Goal: Check status: Check status

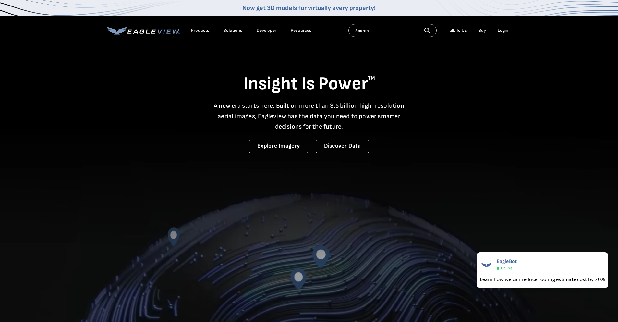
click at [500, 34] on li "Login" at bounding box center [503, 31] width 17 height 10
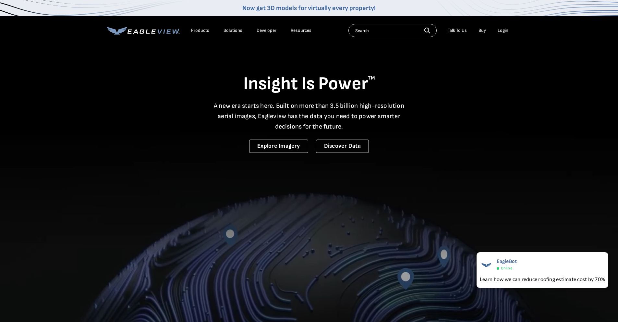
click at [500, 31] on div "Login" at bounding box center [503, 31] width 11 height 6
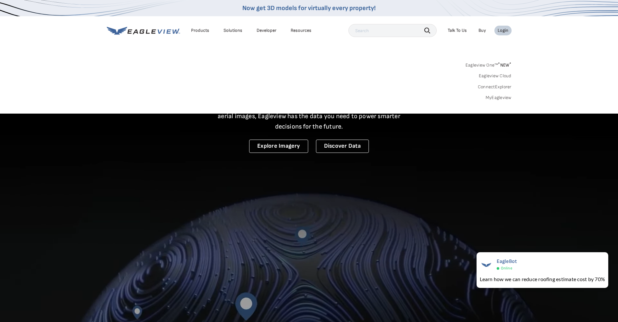
click at [501, 98] on link "MyEagleview" at bounding box center [499, 98] width 26 height 6
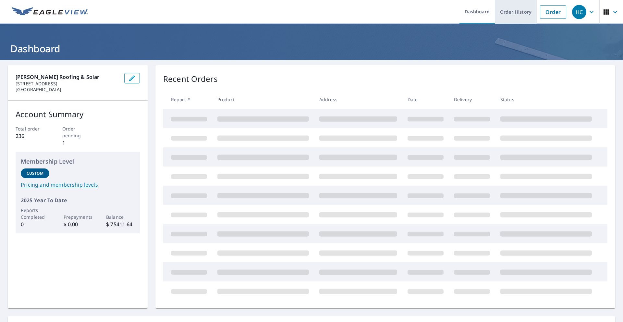
click at [517, 16] on link "Order History" at bounding box center [516, 12] width 42 height 24
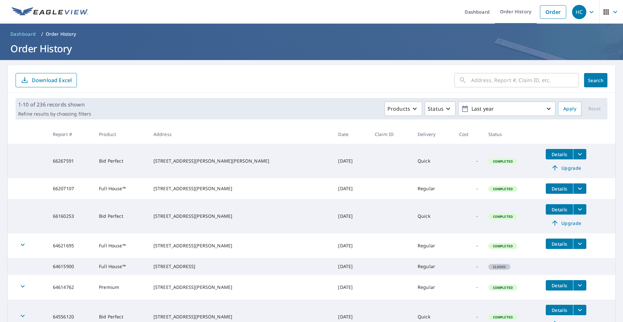
click at [506, 83] on input "text" at bounding box center [525, 80] width 108 height 18
paste input "67321891"
type input "67321891"
click button "Search" at bounding box center [595, 80] width 23 height 14
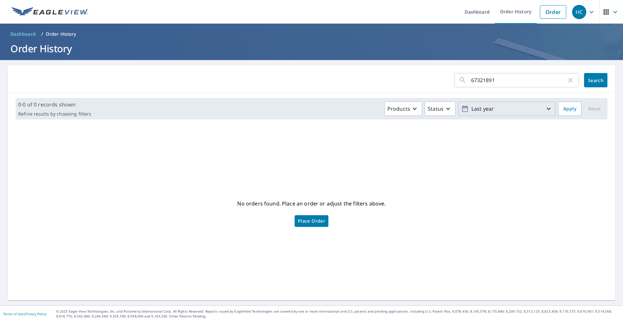
click at [475, 109] on p "Last year" at bounding box center [507, 108] width 76 height 11
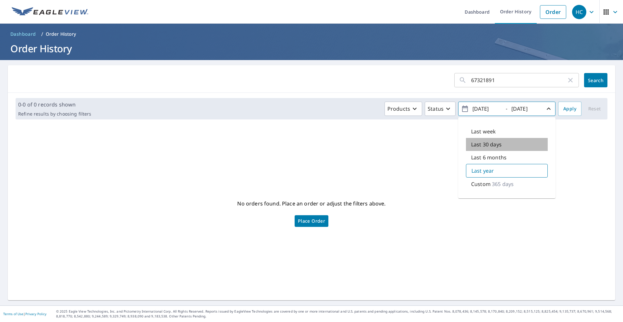
click at [483, 141] on p "Last 30 days" at bounding box center [486, 145] width 31 height 8
type input "2025/08/09"
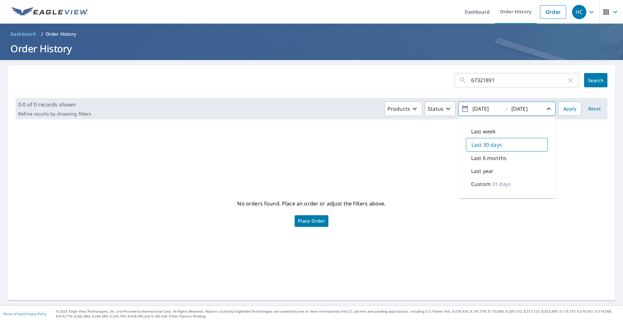
click at [593, 153] on div "No orders found. Place an order or adjust the filters above. Place Order" at bounding box center [311, 212] width 597 height 165
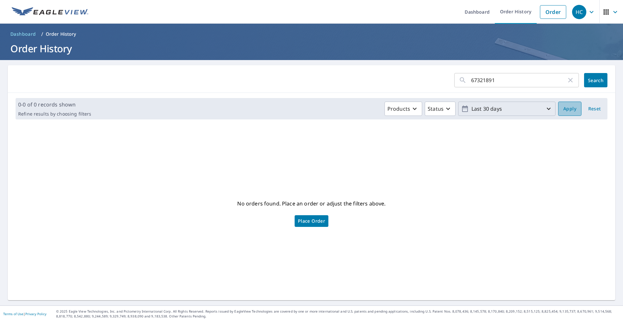
click at [564, 106] on span "Apply" at bounding box center [570, 109] width 13 height 8
click at [564, 105] on span "Apply" at bounding box center [570, 109] width 13 height 8
click at [418, 111] on div "Products Status Last 30 days" at bounding box center [325, 109] width 462 height 14
click at [402, 107] on p "Products" at bounding box center [399, 109] width 23 height 8
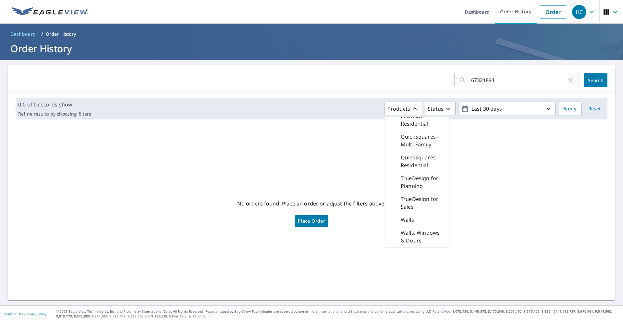
scroll to position [252, 0]
click at [494, 166] on div "No orders found. Place an order or adjust the filters above. Place Order" at bounding box center [311, 212] width 597 height 165
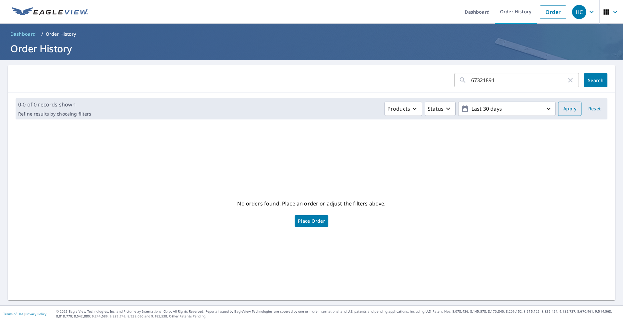
click at [558, 107] on button "Apply" at bounding box center [569, 109] width 23 height 14
click at [531, 84] on input "67321891" at bounding box center [518, 80] width 95 height 18
click at [595, 75] on button "Search" at bounding box center [595, 80] width 23 height 14
click at [501, 83] on input "67321891" at bounding box center [518, 80] width 95 height 18
click at [598, 83] on span "Search" at bounding box center [596, 80] width 13 height 6
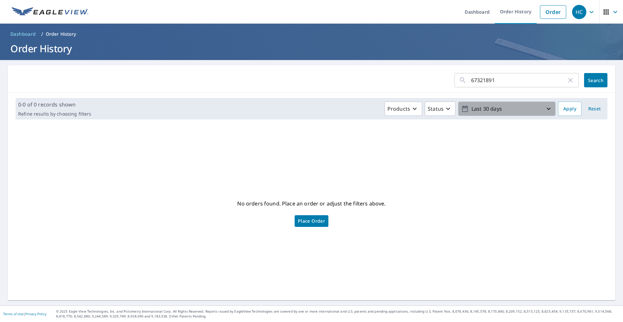
click at [512, 110] on p "Last 30 days" at bounding box center [507, 108] width 76 height 11
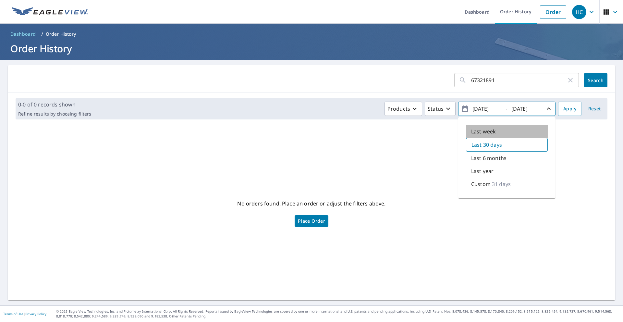
click at [489, 130] on p "Last week" at bounding box center [483, 132] width 25 height 8
type input "2025/09/02"
click at [588, 158] on div "No orders found. Place an order or adjust the filters above. Place Order" at bounding box center [311, 212] width 597 height 165
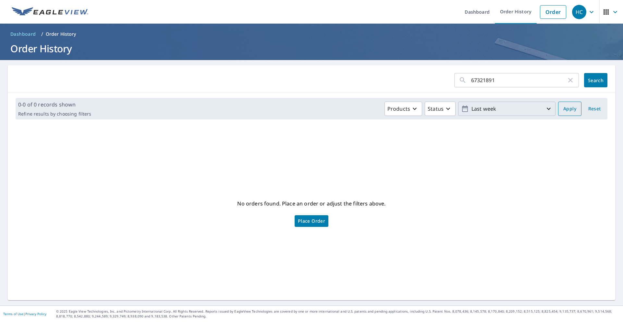
click at [566, 106] on span "Apply" at bounding box center [570, 109] width 13 height 8
click at [498, 82] on input "67321891" at bounding box center [518, 80] width 95 height 18
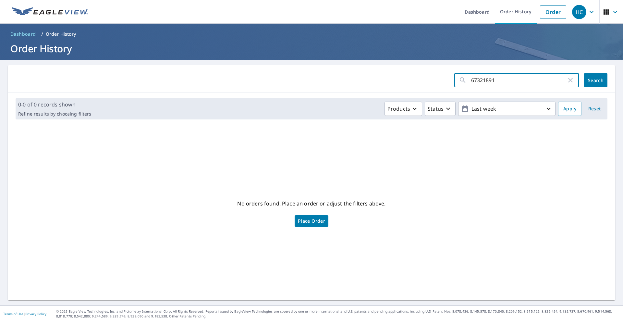
click button "Search" at bounding box center [595, 80] width 23 height 14
click at [513, 16] on link "Order History" at bounding box center [516, 12] width 42 height 24
click at [493, 80] on input "67321891" at bounding box center [518, 80] width 95 height 18
click at [460, 81] on icon at bounding box center [463, 80] width 8 height 8
